Goal: Task Accomplishment & Management: Use online tool/utility

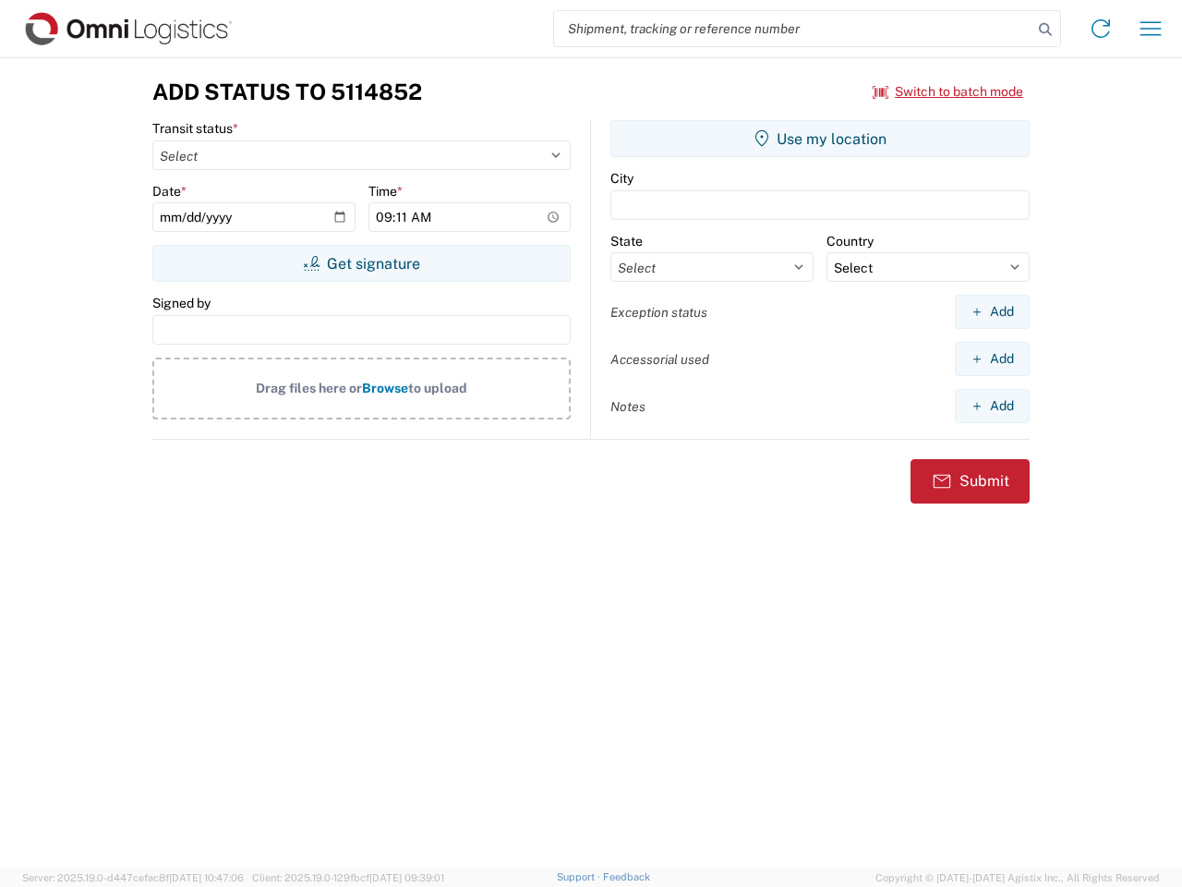
click at [793, 29] on input "search" at bounding box center [793, 28] width 478 height 35
click at [1046, 30] on icon at bounding box center [1046, 30] width 26 height 26
click at [1101, 29] on icon at bounding box center [1101, 29] width 30 height 30
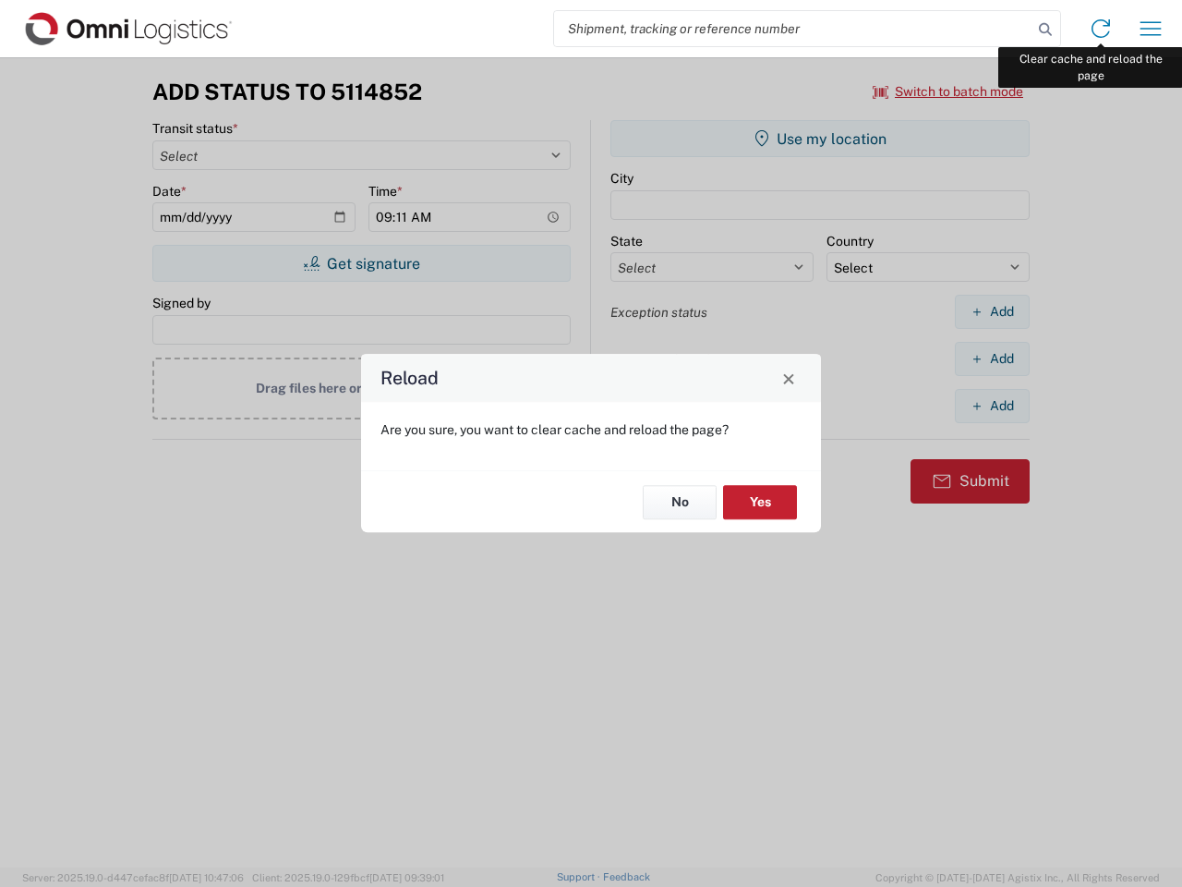
click at [1151, 29] on div "Reload Are you sure, you want to clear cache and reload the page? No Yes" at bounding box center [591, 443] width 1182 height 887
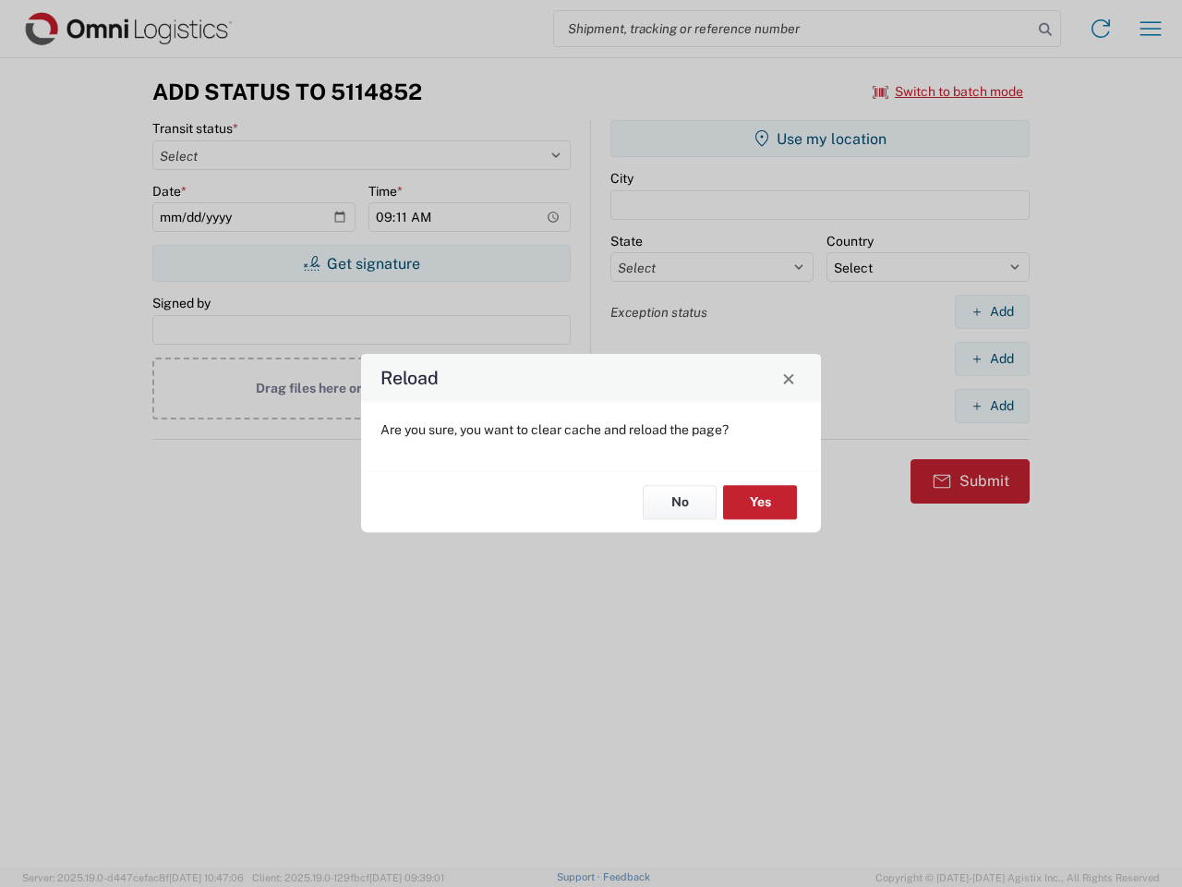
click at [949, 91] on div "Reload Are you sure, you want to clear cache and reload the page? No Yes" at bounding box center [591, 443] width 1182 height 887
click at [361, 263] on div "Reload Are you sure, you want to clear cache and reload the page? No Yes" at bounding box center [591, 443] width 1182 height 887
click at [820, 139] on div "Reload Are you sure, you want to clear cache and reload the page? No Yes" at bounding box center [591, 443] width 1182 height 887
click at [992, 311] on div "Reload Are you sure, you want to clear cache and reload the page? No Yes" at bounding box center [591, 443] width 1182 height 887
click at [992, 358] on div "Reload Are you sure, you want to clear cache and reload the page? No Yes" at bounding box center [591, 443] width 1182 height 887
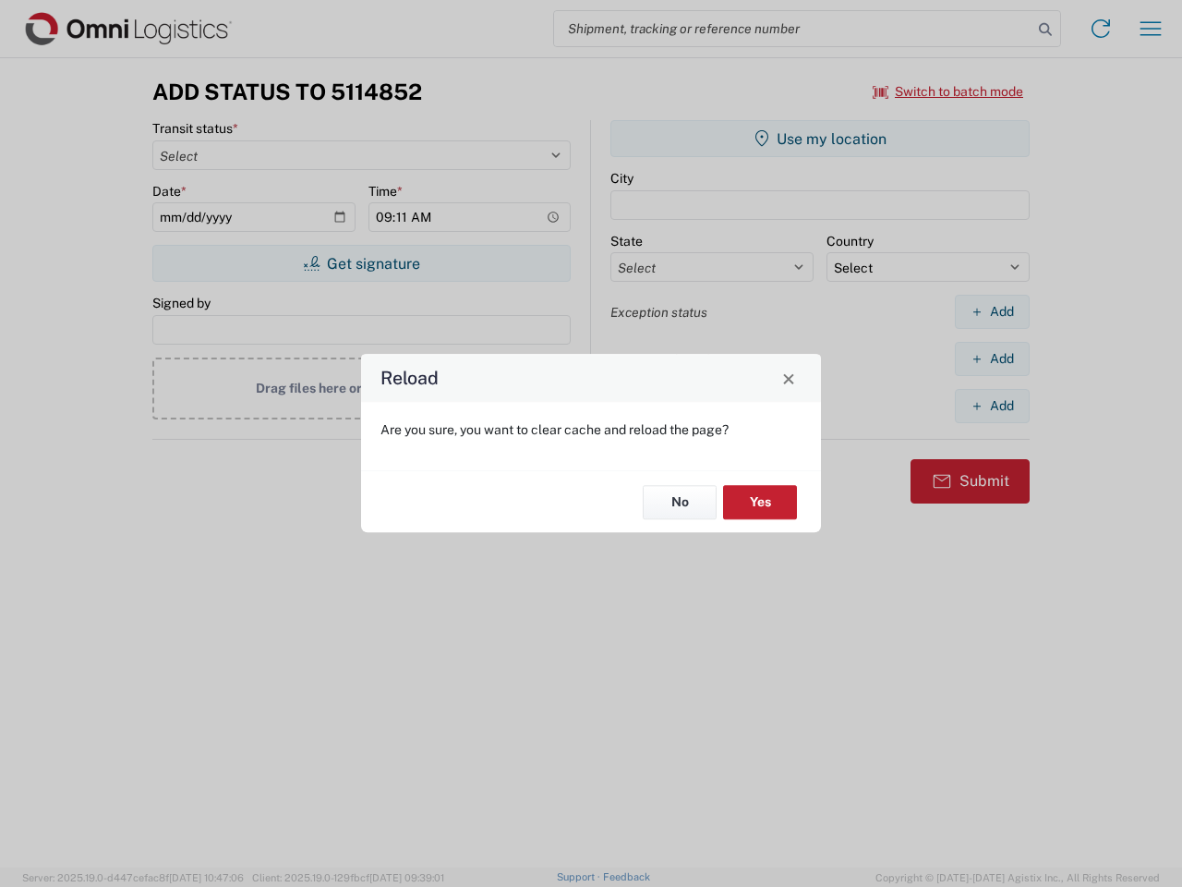
click at [992, 405] on div "Reload Are you sure, you want to clear cache and reload the page? No Yes" at bounding box center [591, 443] width 1182 height 887
